Goal: Book appointment/travel/reservation

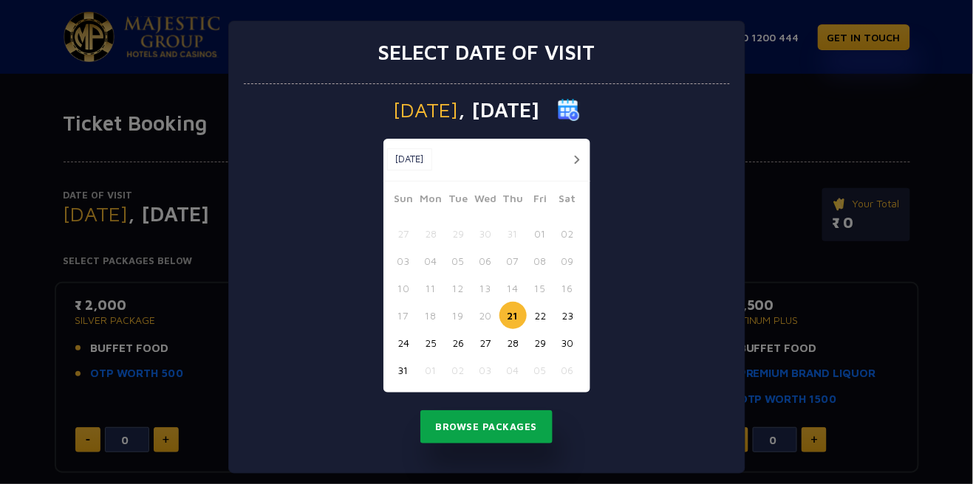
click at [521, 439] on button "Browse Packages" at bounding box center [486, 428] width 133 height 34
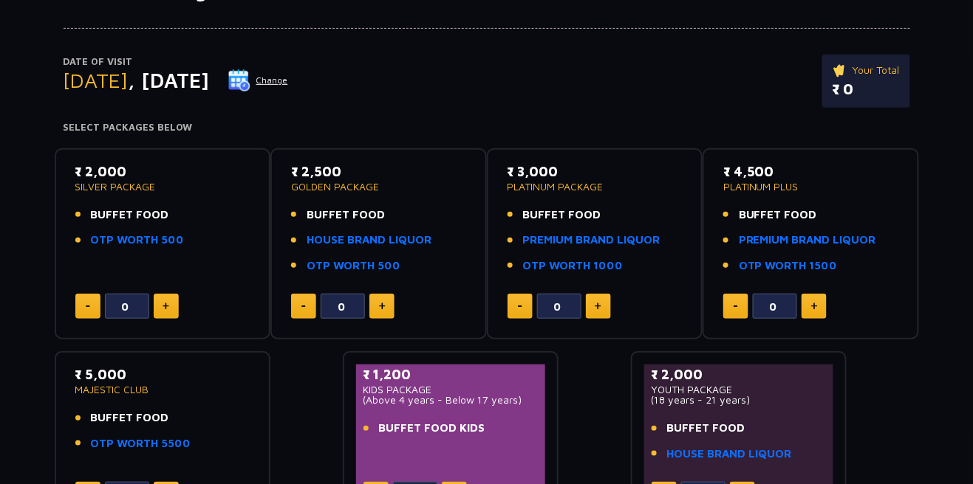
scroll to position [134, 0]
click at [791, 164] on p "₹ 4,500" at bounding box center [810, 172] width 175 height 20
click at [780, 176] on p "₹ 4,500" at bounding box center [810, 172] width 175 height 20
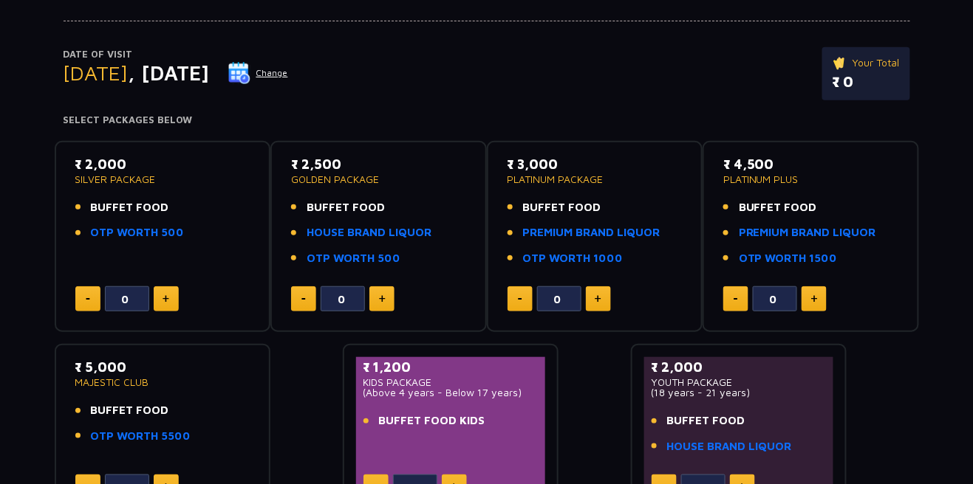
scroll to position [157, 0]
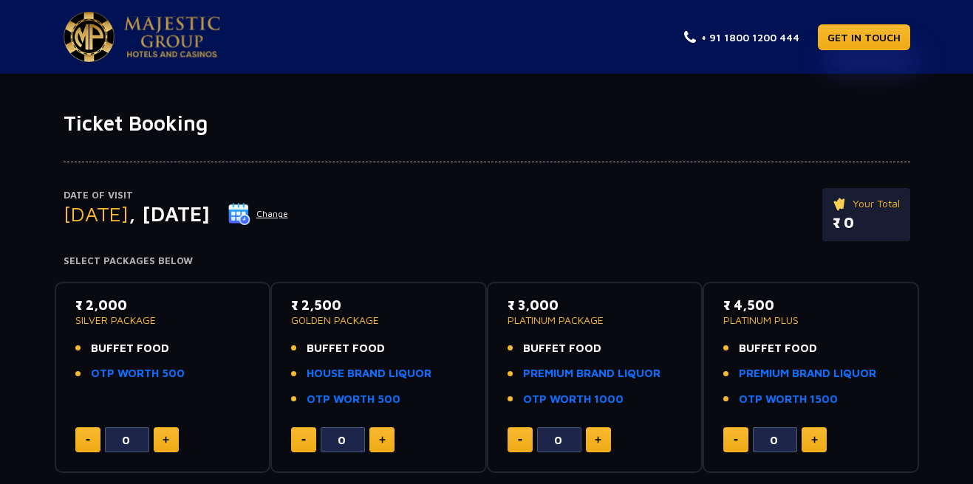
scroll to position [157, 0]
click at [583, 317] on p "PLATINUM PACKAGE" at bounding box center [594, 320] width 175 height 10
click at [637, 368] on link "PREMIUM BRAND LIQUOR" at bounding box center [591, 374] width 137 height 17
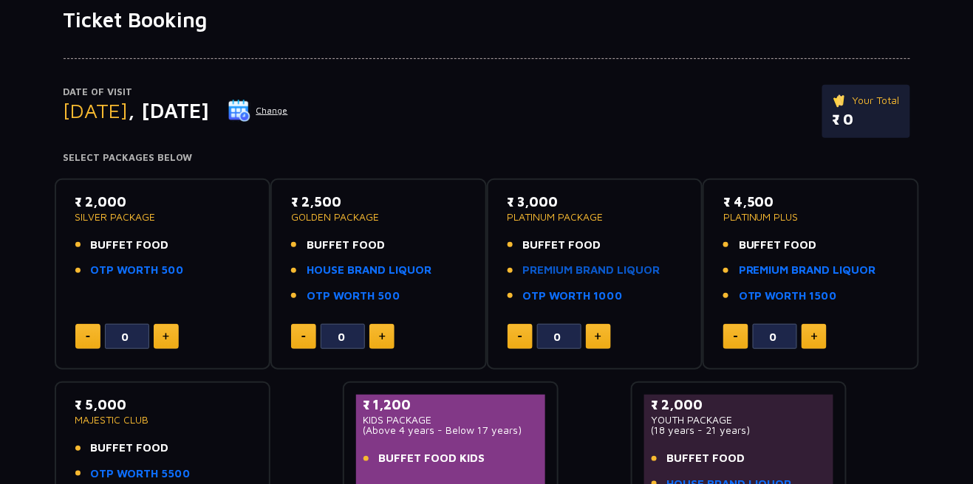
scroll to position [100, 0]
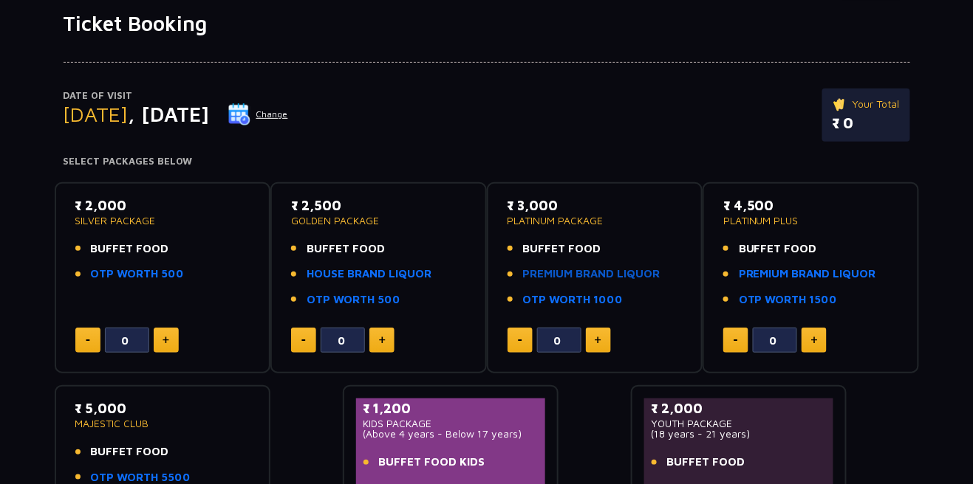
click at [620, 279] on link "PREMIUM BRAND LIQUOR" at bounding box center [591, 274] width 137 height 17
